Goal: Task Accomplishment & Management: Manage account settings

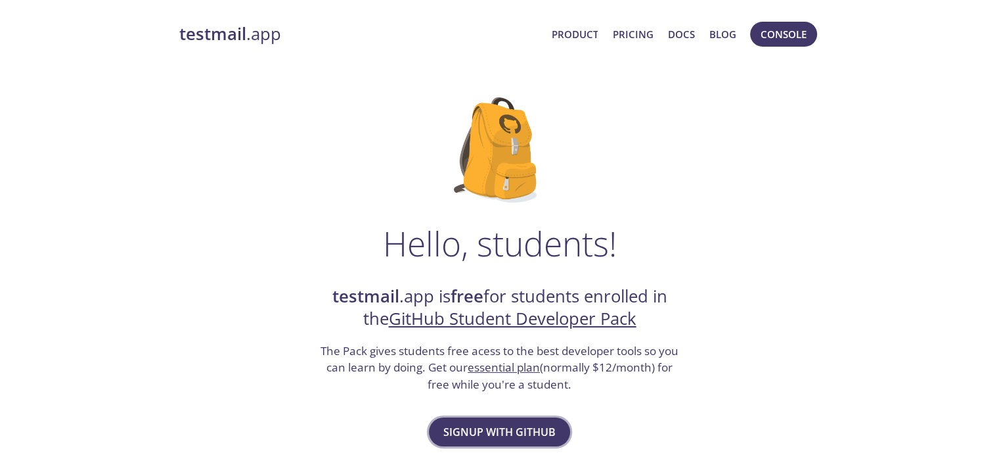
click at [526, 436] on span "Signup with GitHub" at bounding box center [500, 432] width 112 height 18
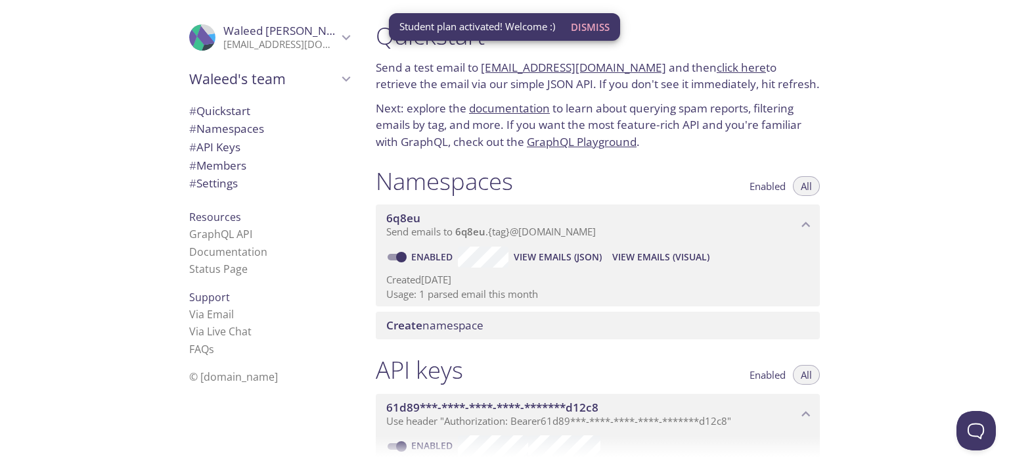
click at [589, 20] on span "Dismiss" at bounding box center [590, 26] width 39 height 17
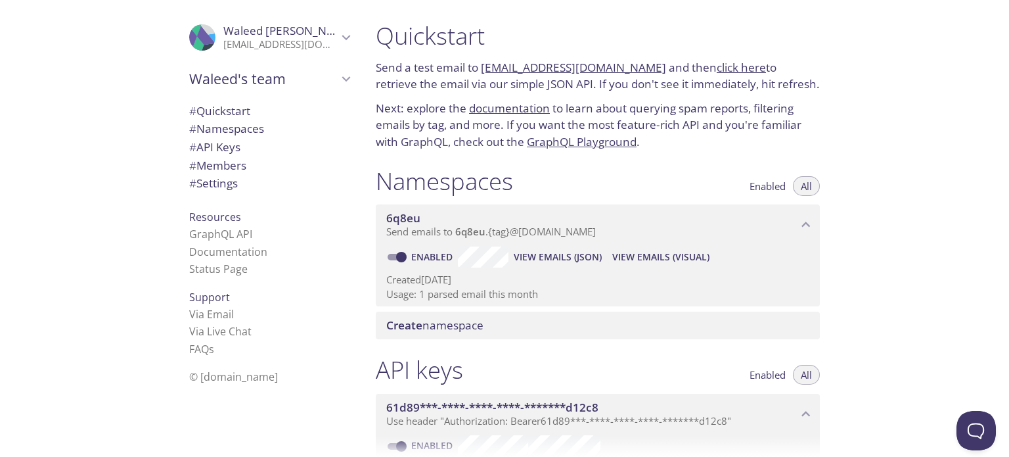
click at [326, 39] on p "waleed.ita@gmail.com" at bounding box center [280, 44] width 114 height 13
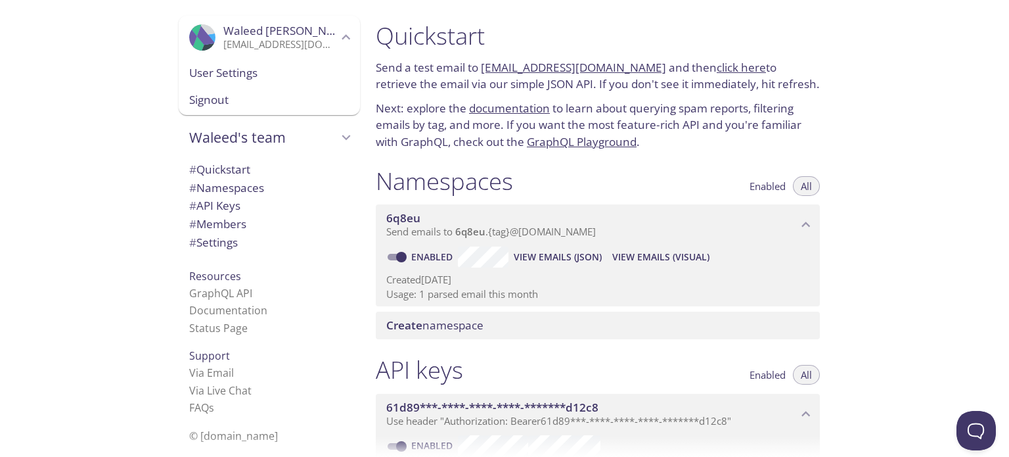
click at [281, 65] on span "User Settings" at bounding box center [269, 72] width 160 height 17
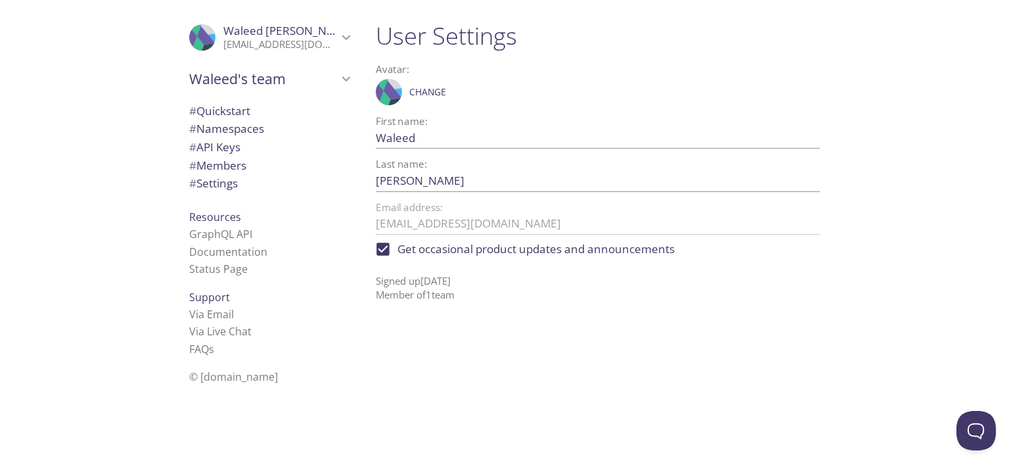
click at [240, 128] on span "# Namespaces" at bounding box center [226, 128] width 75 height 15
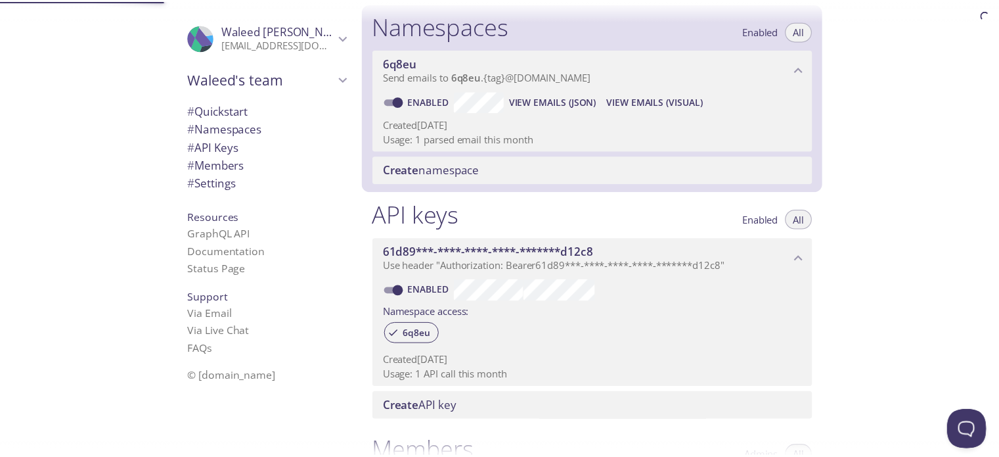
scroll to position [166, 0]
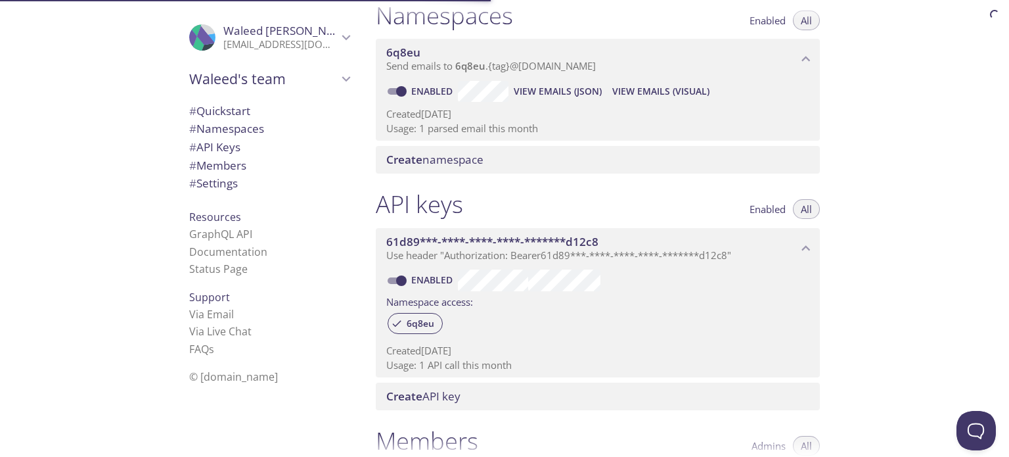
click at [431, 156] on span "Create namespace" at bounding box center [434, 159] width 97 height 15
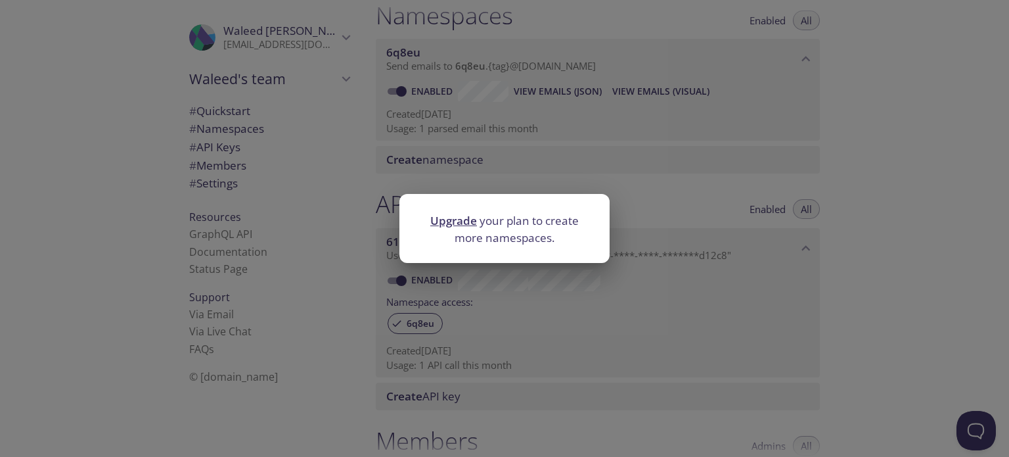
click at [446, 219] on link "Upgrade" at bounding box center [453, 220] width 47 height 15
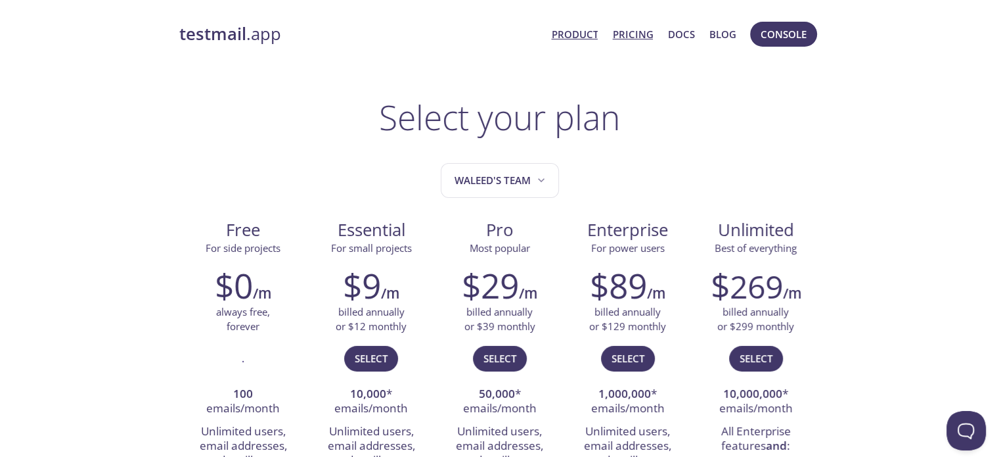
click at [561, 41] on link "Product" at bounding box center [574, 34] width 47 height 17
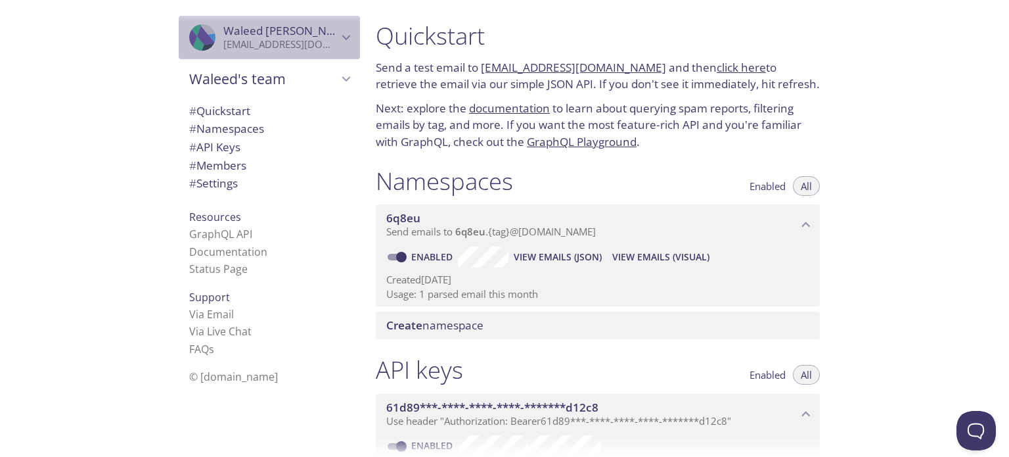
click at [316, 37] on span "Waleed mohamed" at bounding box center [280, 31] width 114 height 14
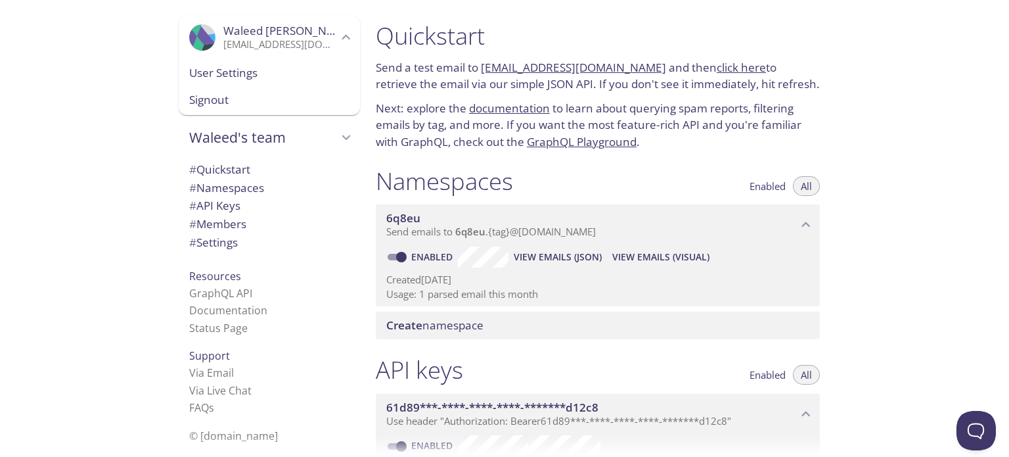
click at [254, 99] on span "Signout" at bounding box center [269, 99] width 160 height 17
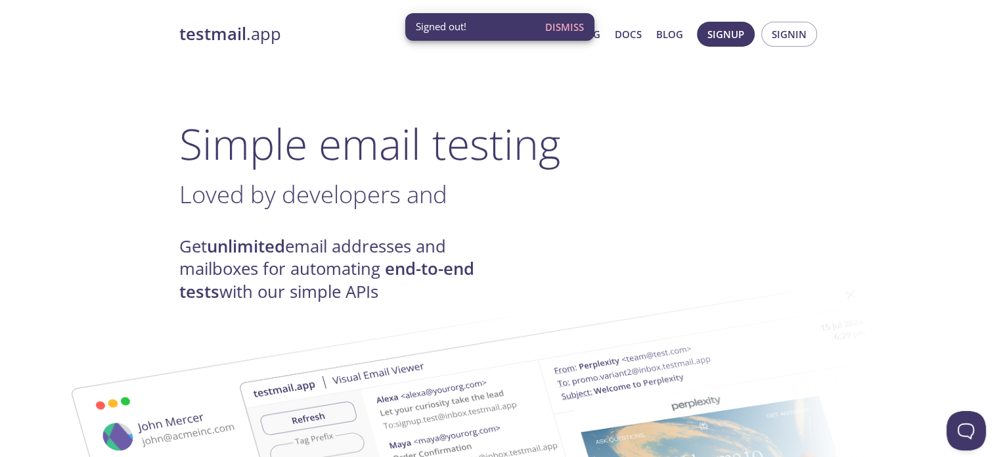
click at [570, 24] on span "Dismiss" at bounding box center [564, 26] width 39 height 17
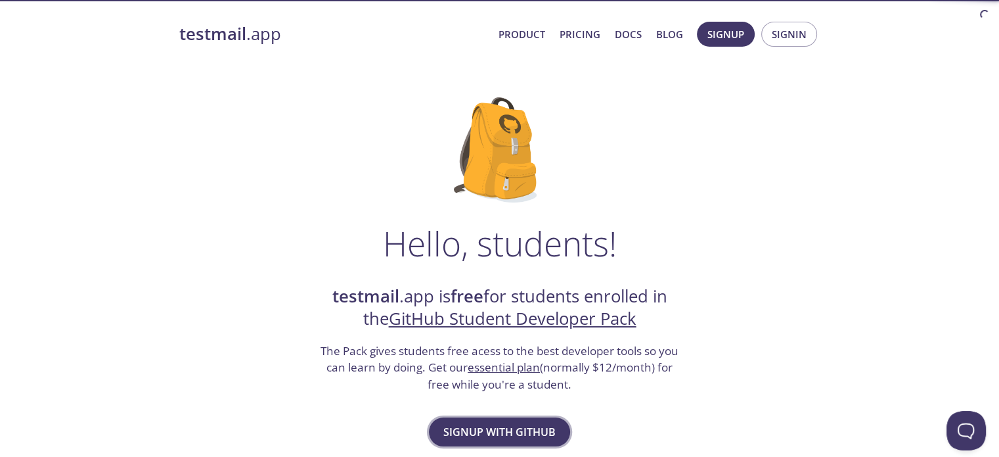
click at [512, 438] on span "Signup with GitHub" at bounding box center [500, 432] width 112 height 18
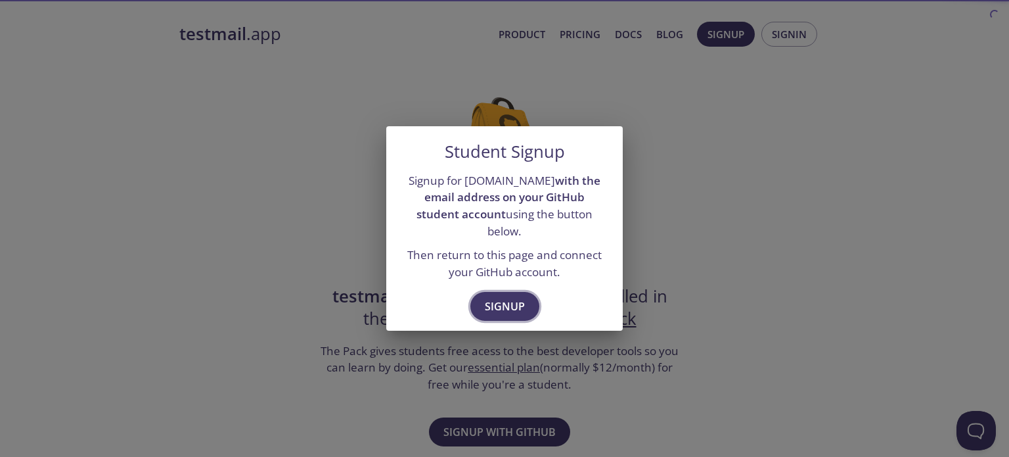
click at [512, 298] on span "Signup" at bounding box center [505, 306] width 40 height 18
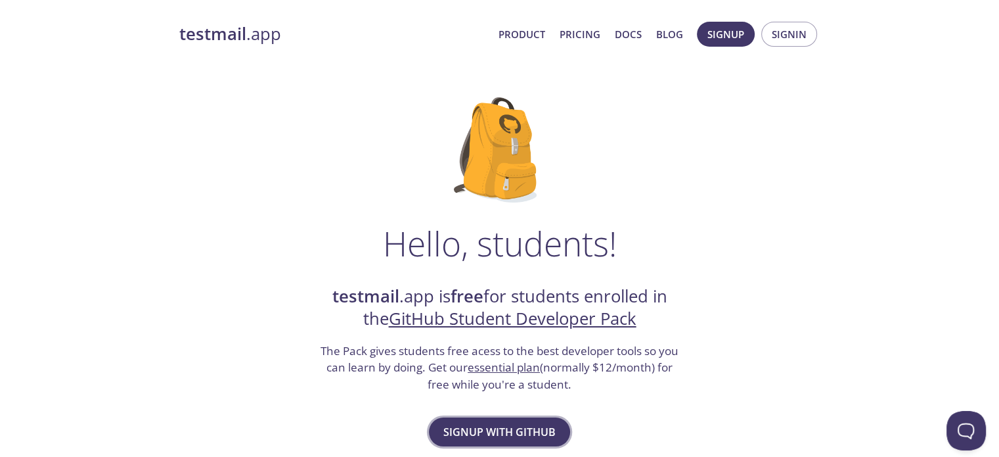
click at [528, 433] on span "Signup with GitHub" at bounding box center [500, 432] width 112 height 18
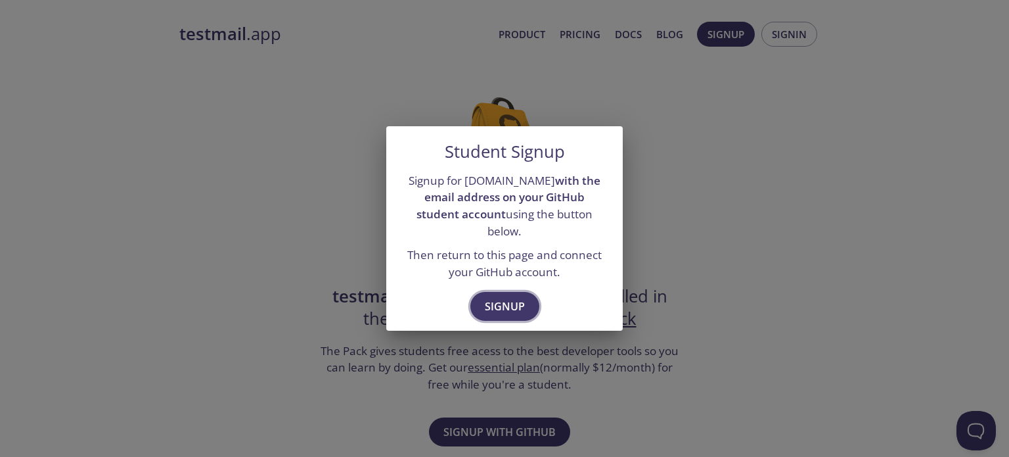
click at [513, 297] on span "Signup" at bounding box center [505, 306] width 40 height 18
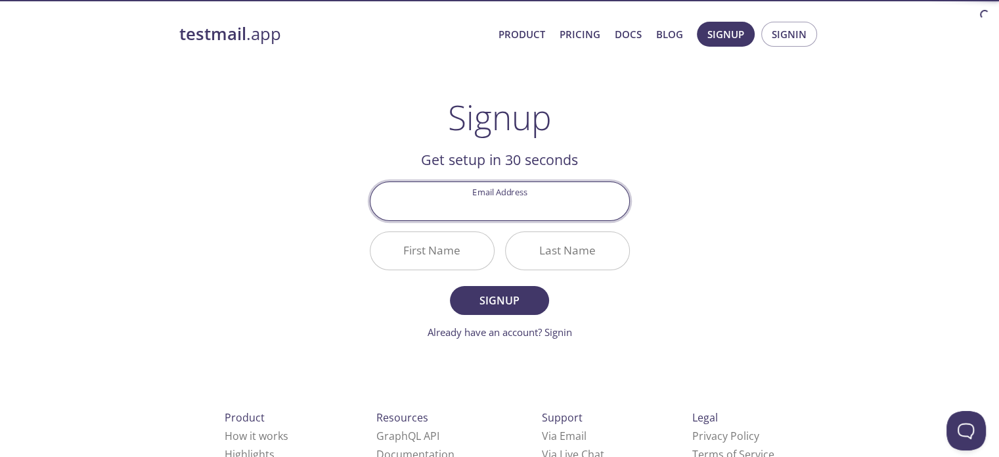
click at [534, 213] on input "Email Address" at bounding box center [500, 200] width 259 height 37
